Goal: Navigation & Orientation: Find specific page/section

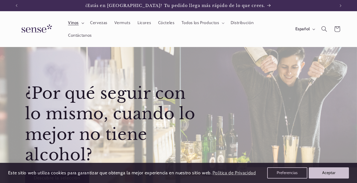
click at [78, 22] on span "Vinos" at bounding box center [73, 22] width 11 height 5
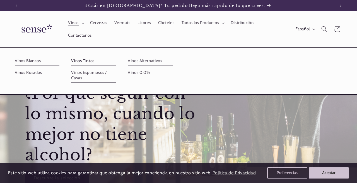
click at [92, 57] on link "Vinos Tintos" at bounding box center [93, 60] width 45 height 9
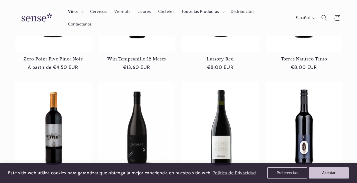
scroll to position [133, 0]
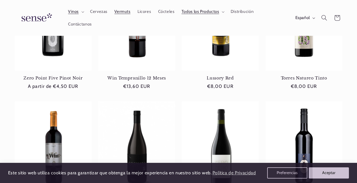
click at [125, 11] on span "Vermuts" at bounding box center [122, 11] width 16 height 5
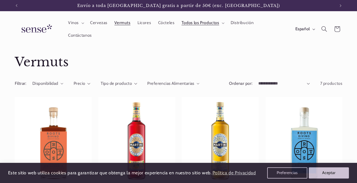
click at [37, 30] on img at bounding box center [36, 29] width 42 height 16
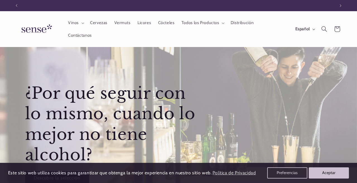
scroll to position [0, 319]
